Goal: Check status: Check status

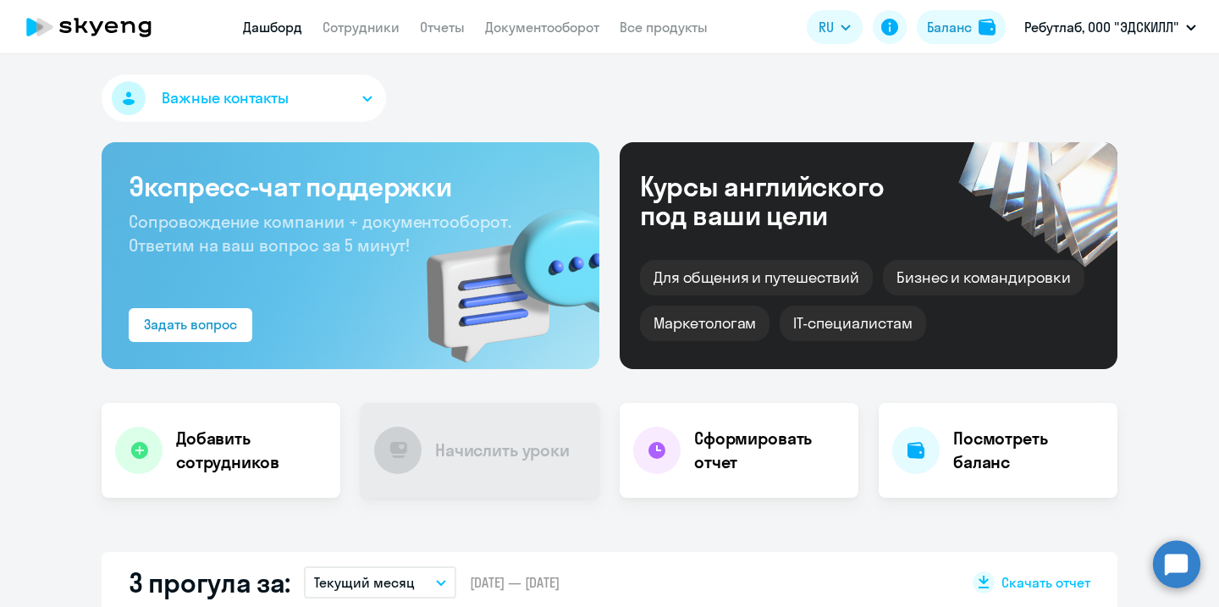
select select "30"
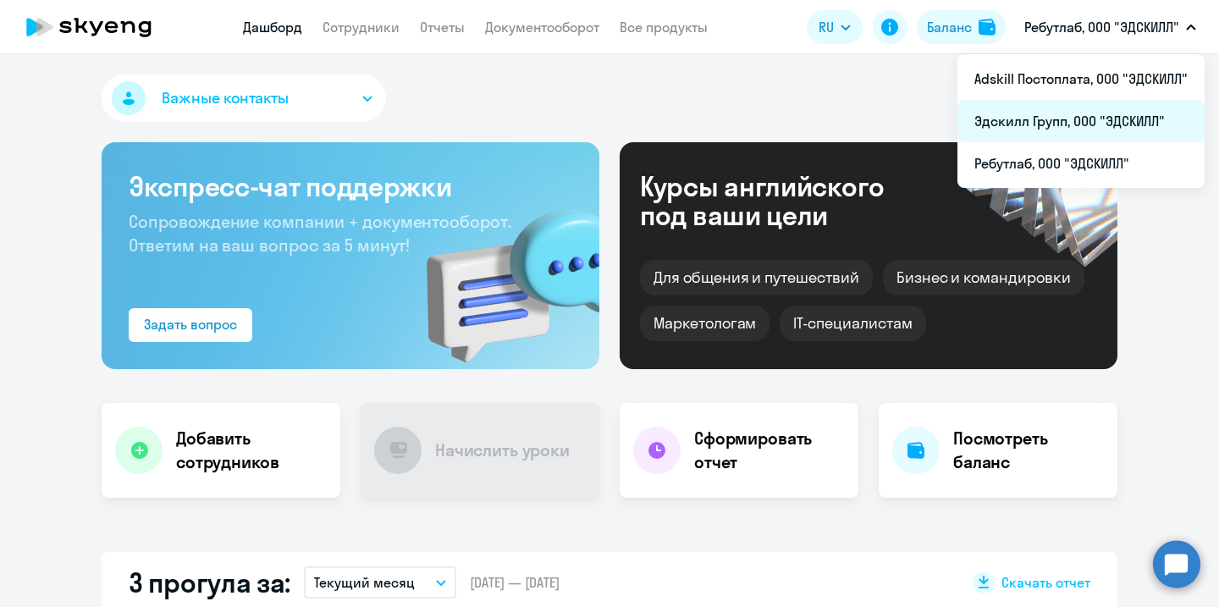
click at [1061, 108] on li "Эдскилл Групп, ООО "ЭДСКИЛЛ"" at bounding box center [1080, 121] width 247 height 42
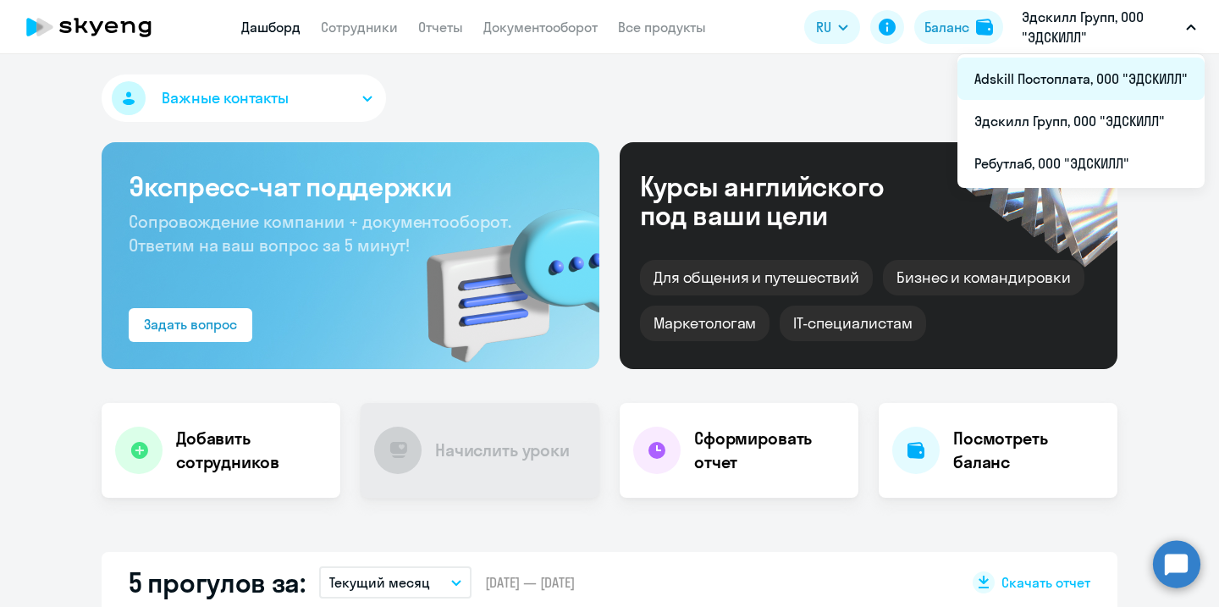
click at [1090, 71] on li "Adskill Постоплата, ООО "ЭДСКИЛЛ"" at bounding box center [1080, 79] width 247 height 42
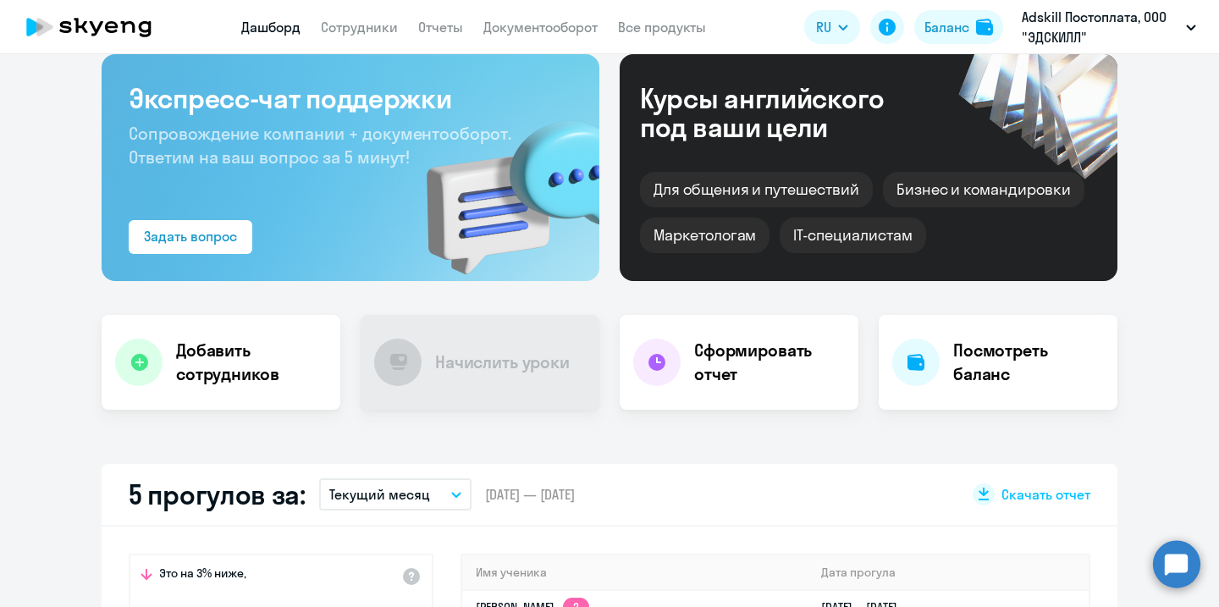
scroll to position [16, 0]
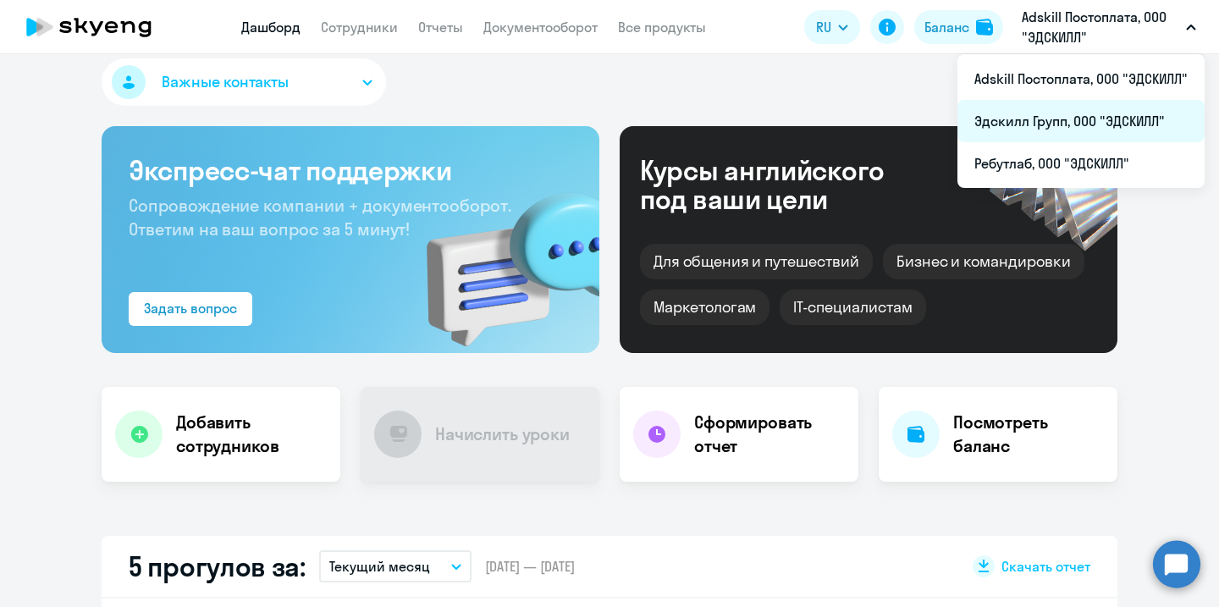
select select "30"
click at [1111, 132] on li "Эдскилл Групп, ООО "ЭДСКИЛЛ"" at bounding box center [1080, 121] width 247 height 42
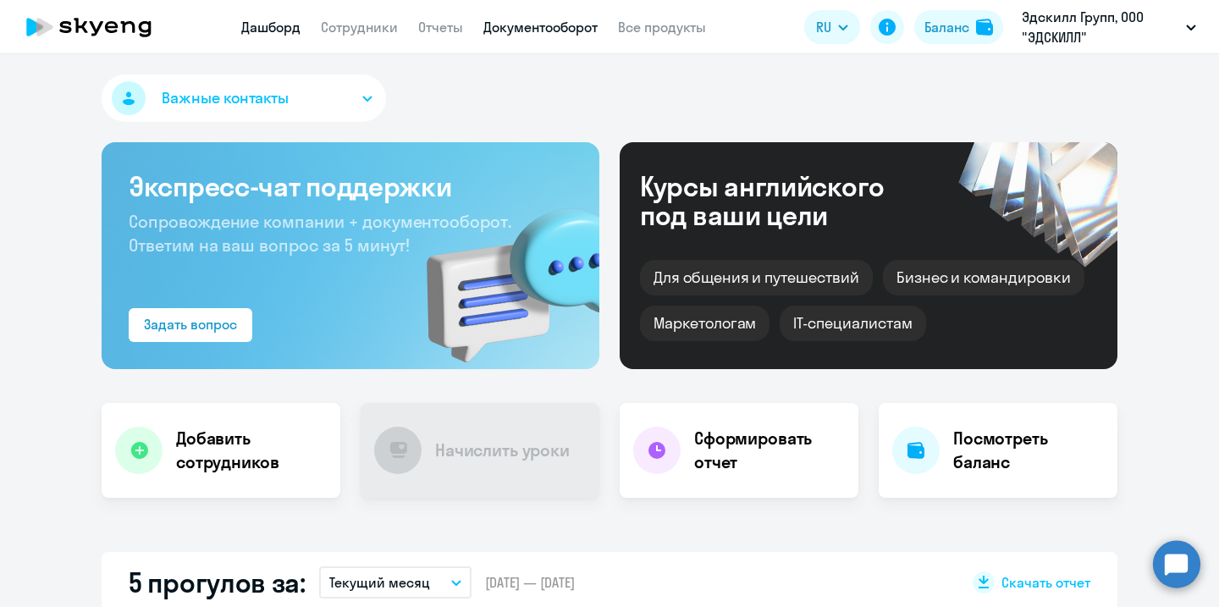
select select "30"
